Goal: Obtain resource: Obtain resource

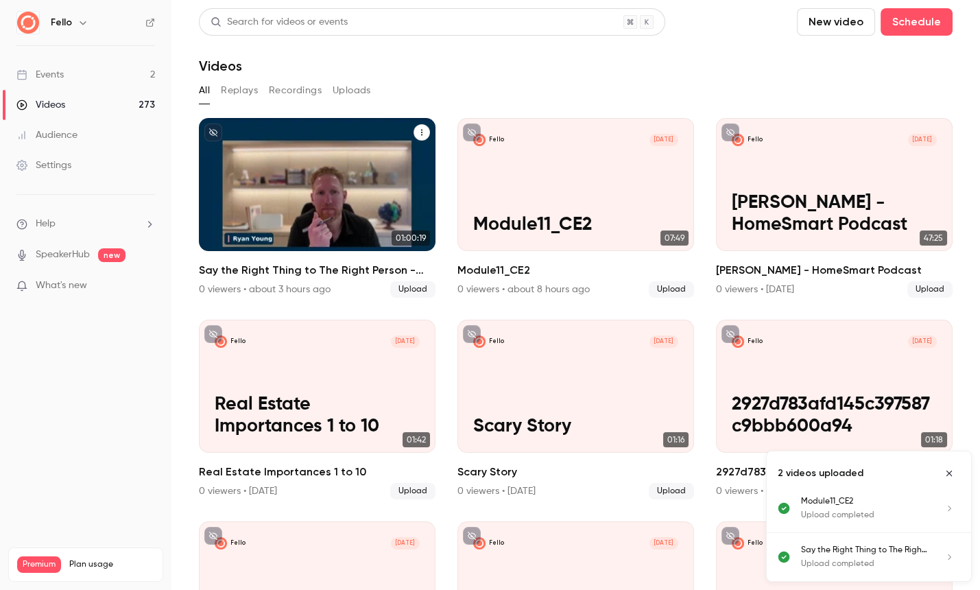
click at [365, 202] on p "Say the Right Thing to The Right Person - [PERSON_NAME]" at bounding box center [317, 203] width 204 height 64
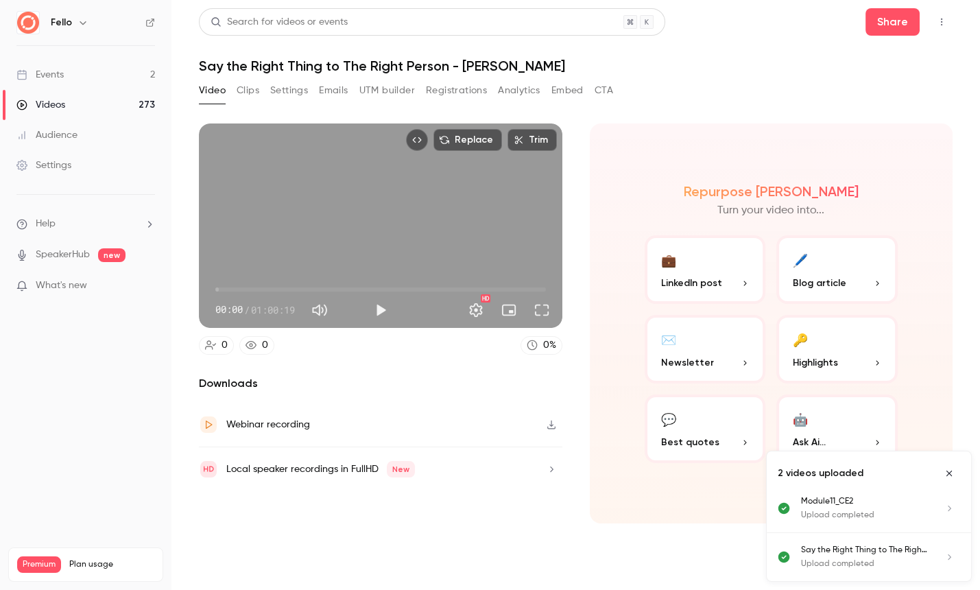
click at [248, 91] on button "Clips" at bounding box center [247, 91] width 23 height 22
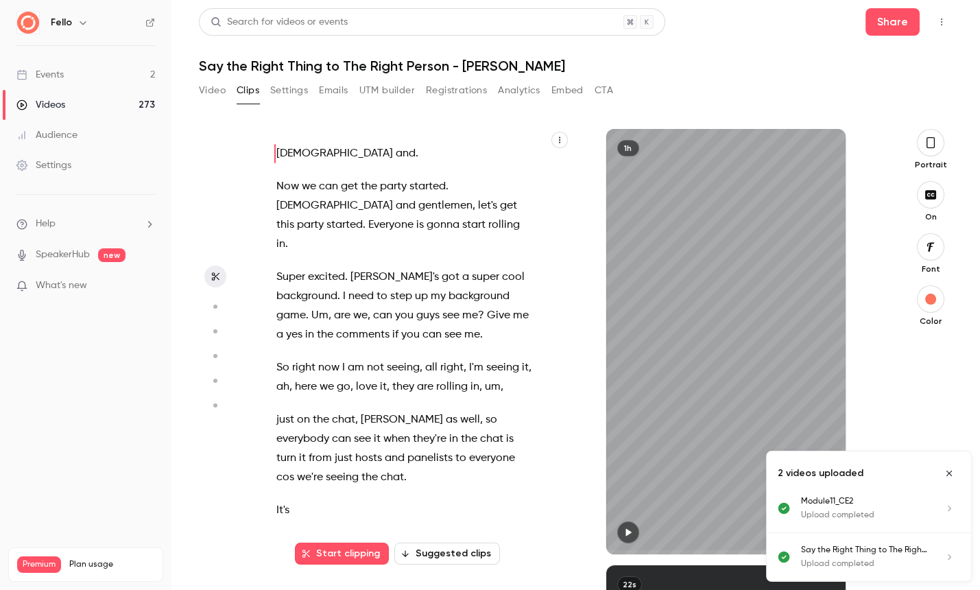
click at [559, 138] on icon "button" at bounding box center [559, 140] width 8 height 8
click at [500, 170] on div "Copy transcript" at bounding box center [504, 172] width 104 height 14
